Goal: Task Accomplishment & Management: Manage account settings

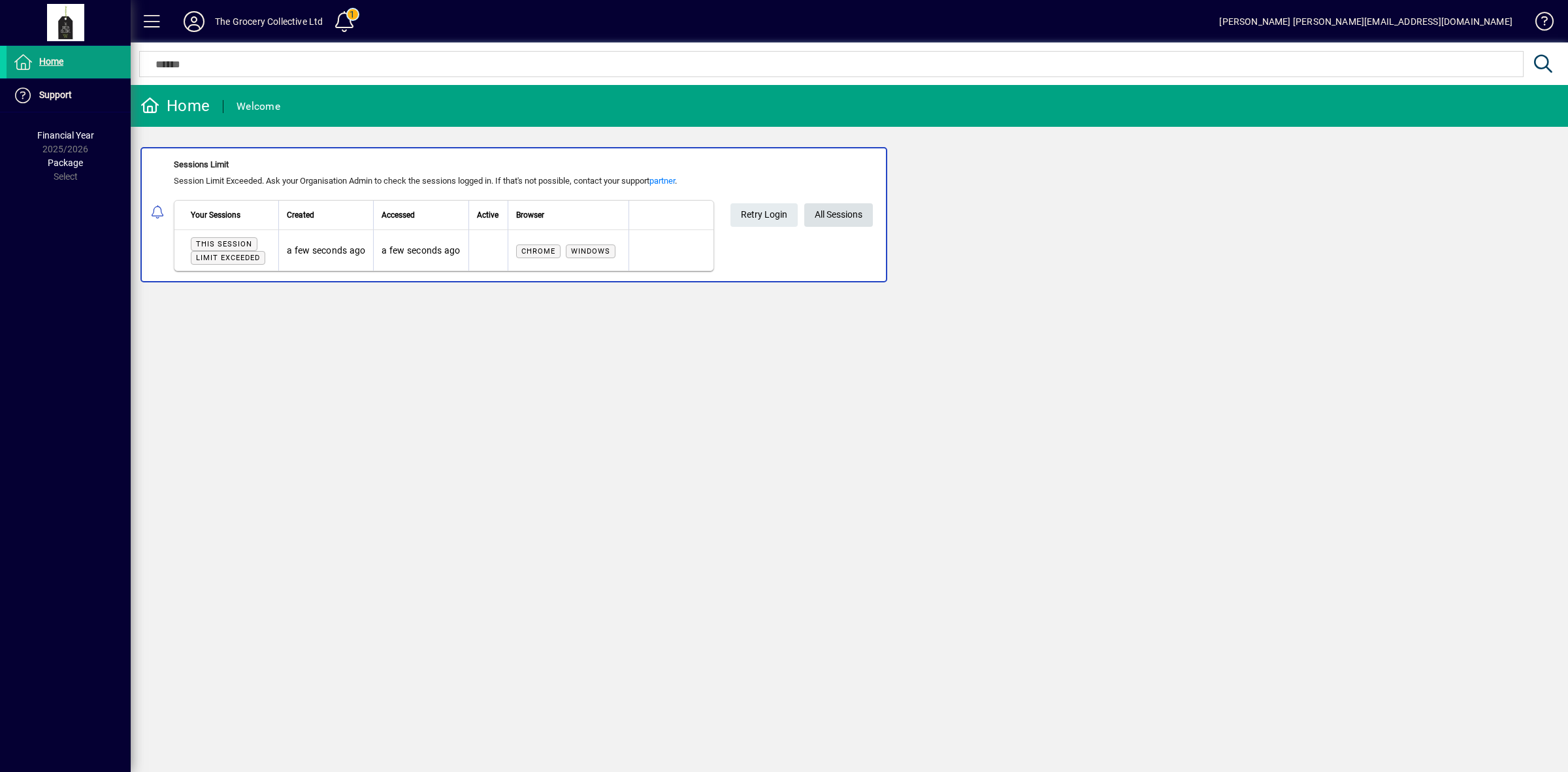
click at [851, 212] on span "All Sessions" at bounding box center [838, 215] width 47 height 22
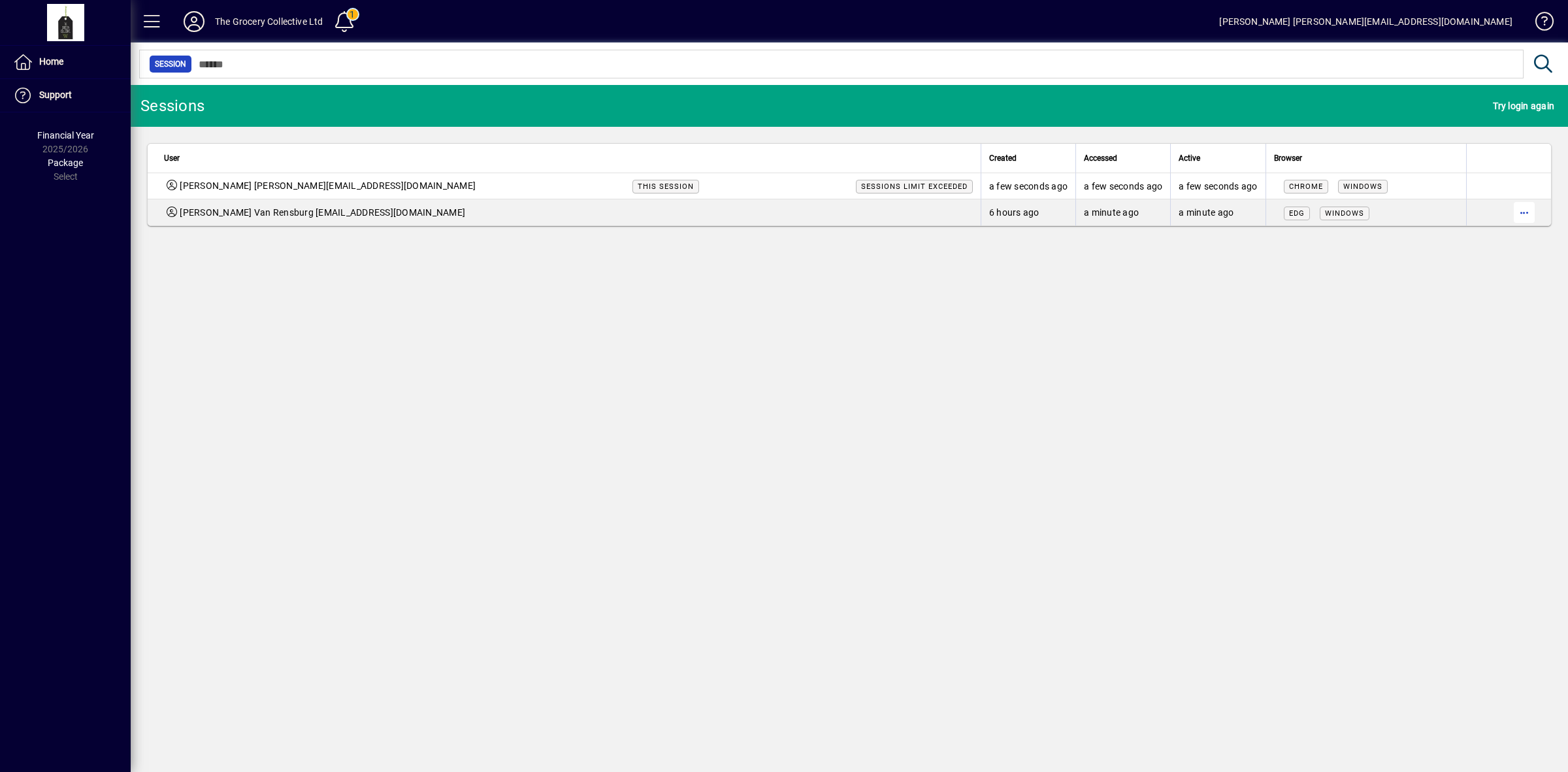
click at [1528, 210] on span "button" at bounding box center [1524, 212] width 31 height 31
click at [1439, 244] on span "Logout" at bounding box center [1468, 240] width 110 height 16
click at [193, 23] on icon at bounding box center [194, 21] width 26 height 21
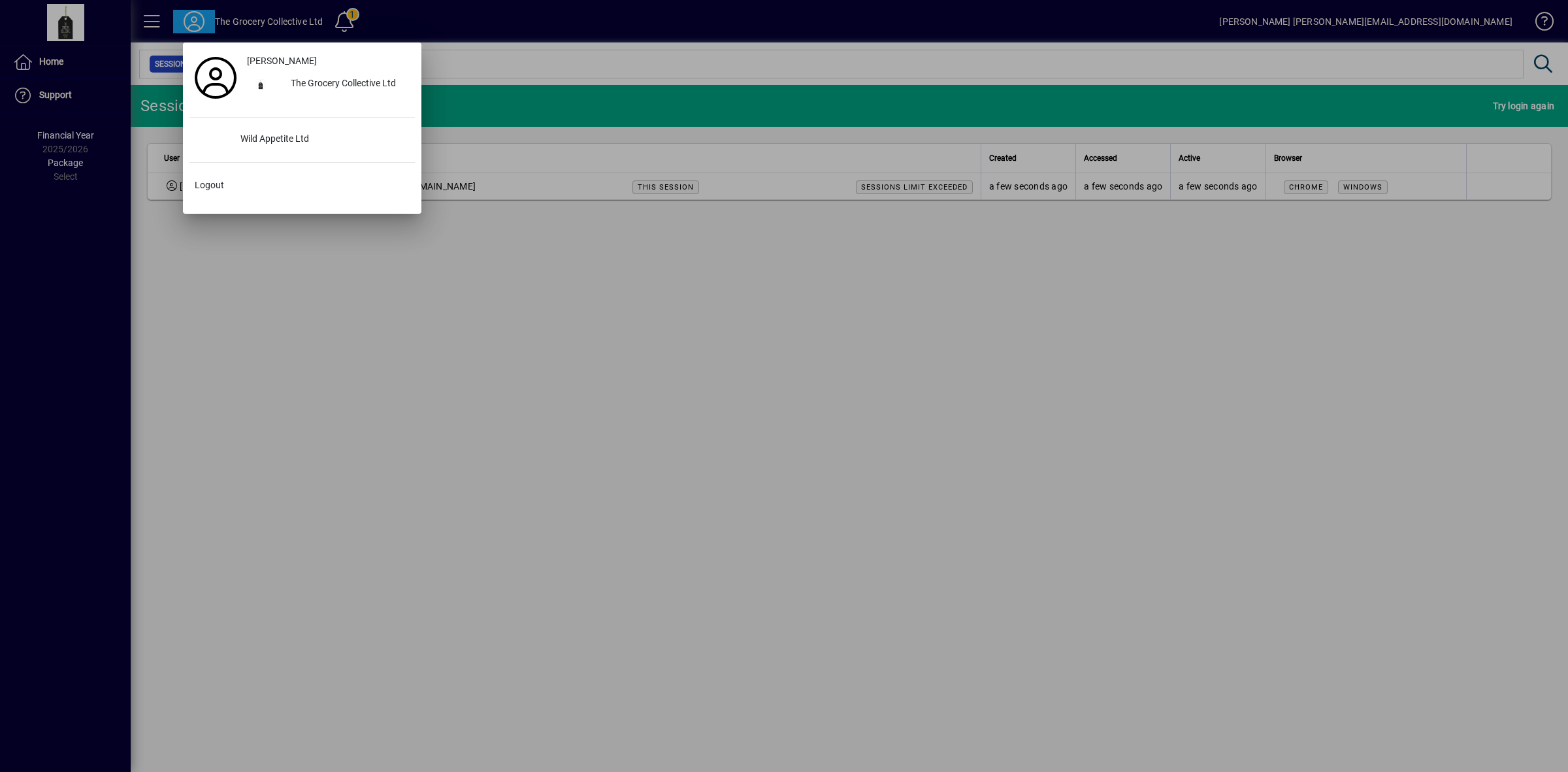
click at [260, 153] on div "[PERSON_NAME] The Grocery Collective Ltd Wild Appetite Ltd Logout" at bounding box center [303, 128] width 226 height 158
click at [252, 138] on div "Wild Appetite Ltd" at bounding box center [323, 140] width 185 height 23
